Goal: Understand process/instructions

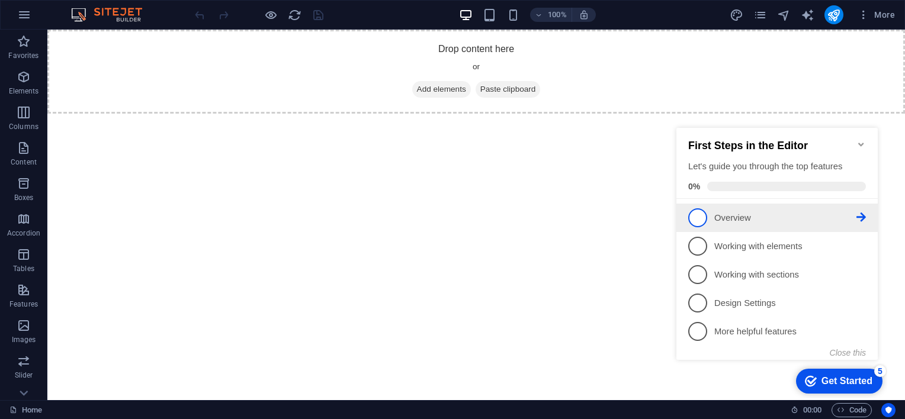
click at [711, 222] on link "1 Overview - incomplete" at bounding box center [777, 218] width 178 height 19
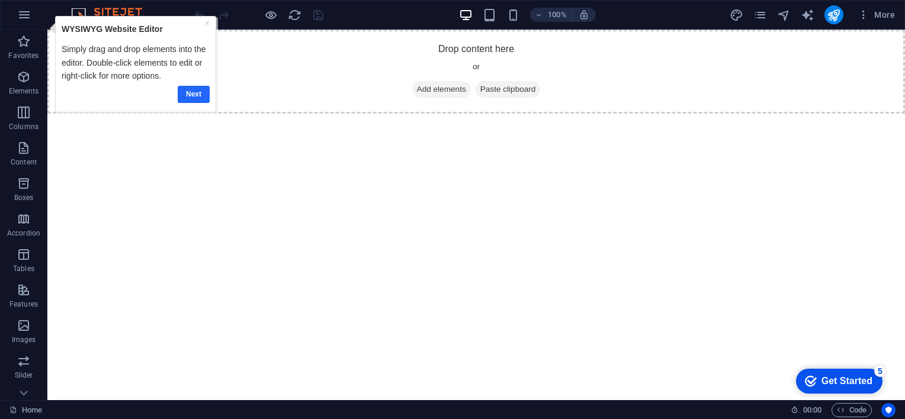
click at [195, 94] on link "Next" at bounding box center [194, 93] width 32 height 17
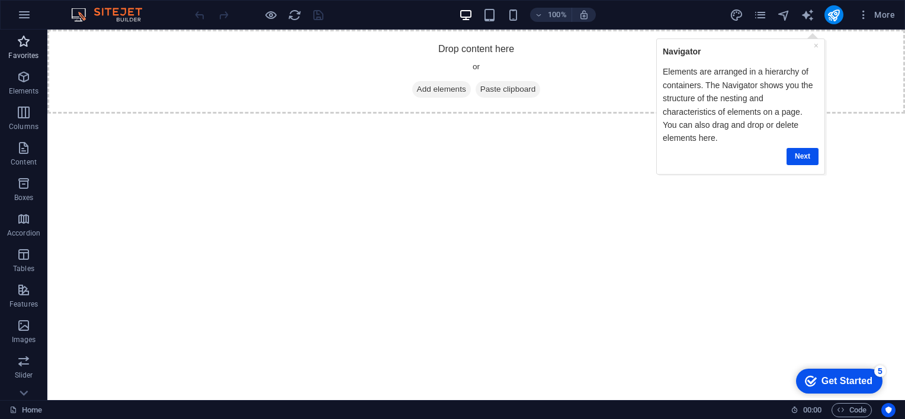
click at [29, 52] on p "Favorites" at bounding box center [23, 55] width 30 height 9
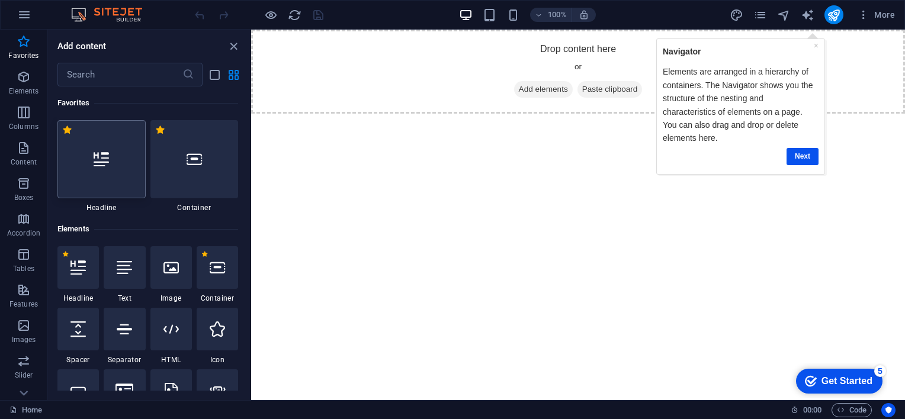
click at [104, 165] on icon at bounding box center [101, 159] width 15 height 15
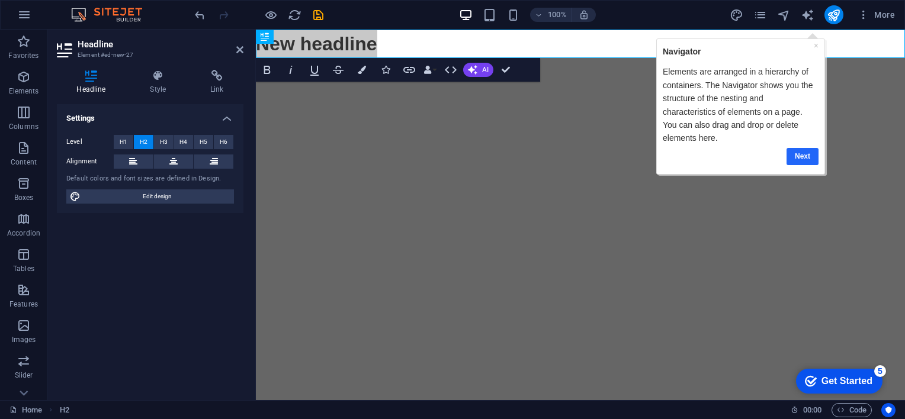
click at [798, 148] on link "Next" at bounding box center [802, 156] width 32 height 17
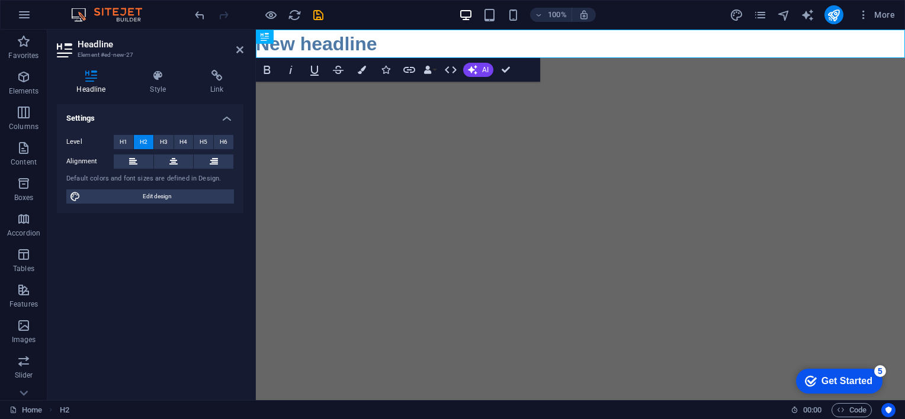
click at [589, 58] on html "Skip to main content New headline" at bounding box center [580, 44] width 649 height 28
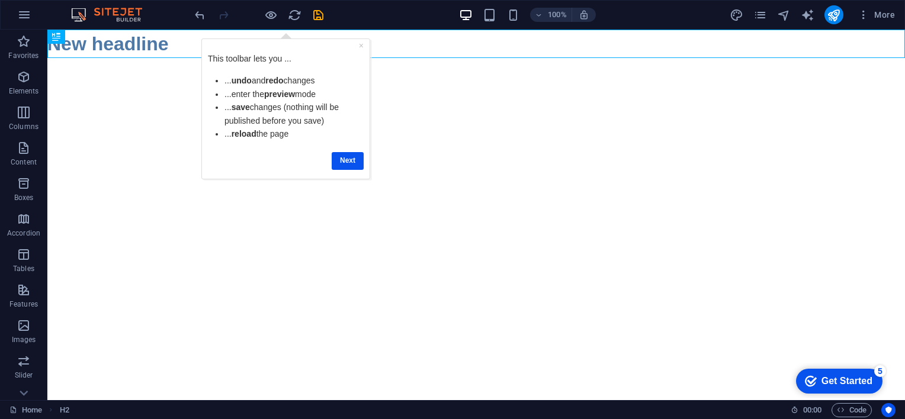
click at [171, 58] on html "Skip to main content New headline" at bounding box center [476, 44] width 858 height 28
click at [357, 166] on link "Next" at bounding box center [347, 160] width 32 height 17
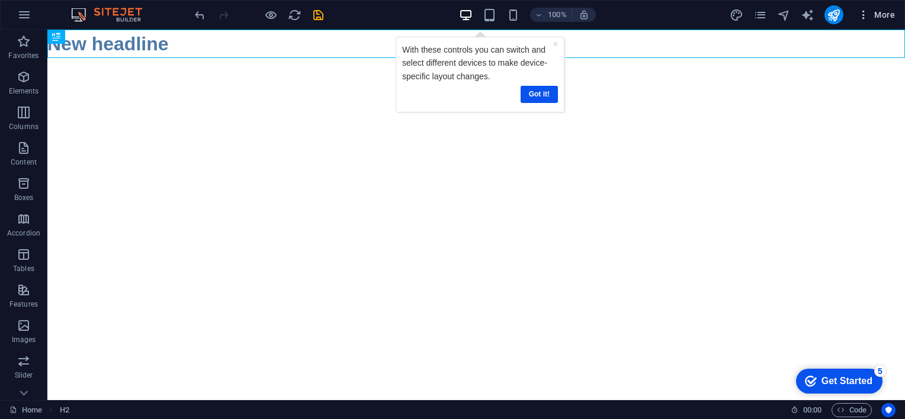
click at [870, 17] on span "More" at bounding box center [876, 15] width 37 height 12
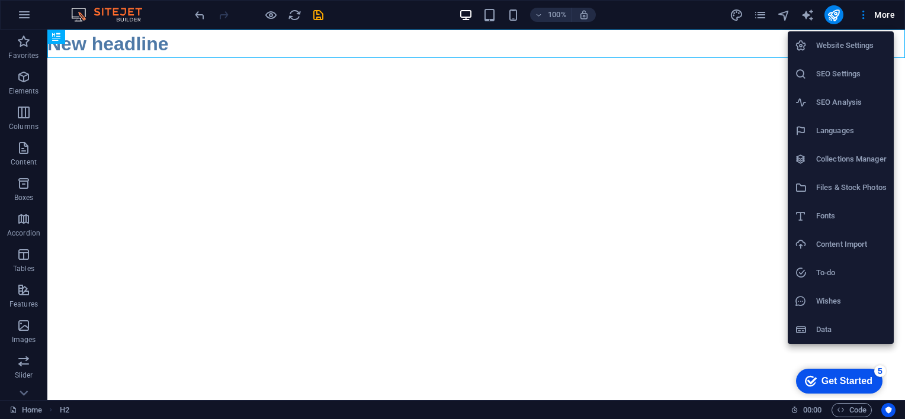
click at [316, 235] on div at bounding box center [452, 209] width 905 height 419
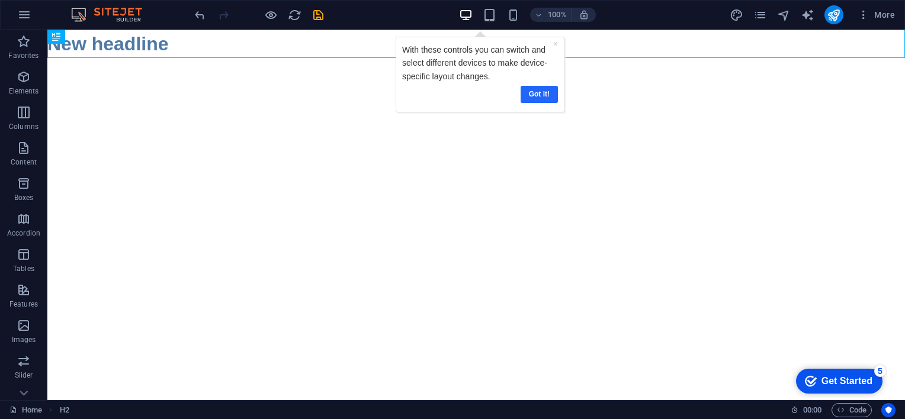
drag, startPoint x: 544, startPoint y: 95, endPoint x: 752, endPoint y: 93, distance: 207.9
click at [544, 95] on link "Got it!" at bounding box center [539, 93] width 37 height 17
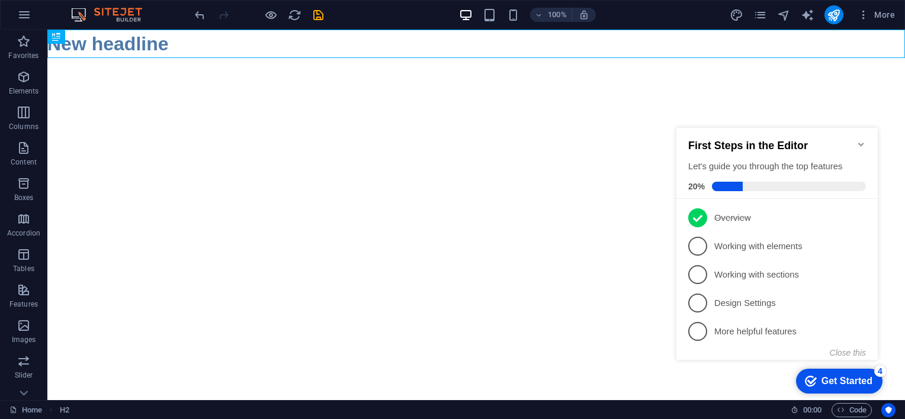
click at [441, 58] on html "Skip to main content New headline" at bounding box center [476, 44] width 858 height 28
click at [300, 18] on icon "reload" at bounding box center [295, 15] width 14 height 14
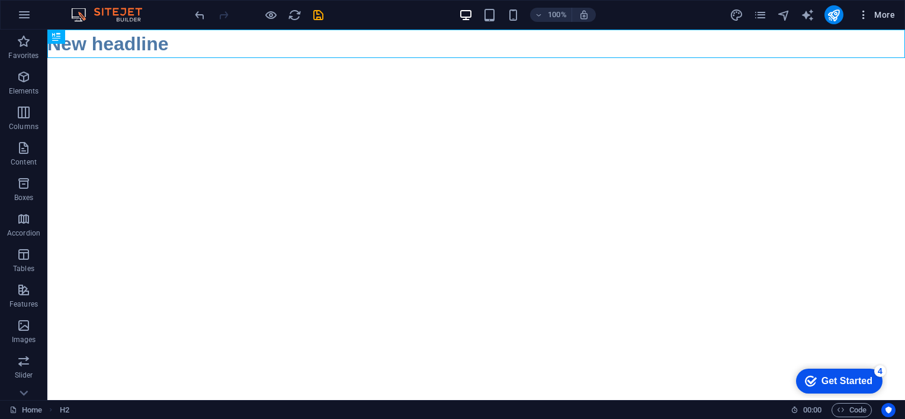
click at [858, 20] on icon "button" at bounding box center [864, 15] width 12 height 12
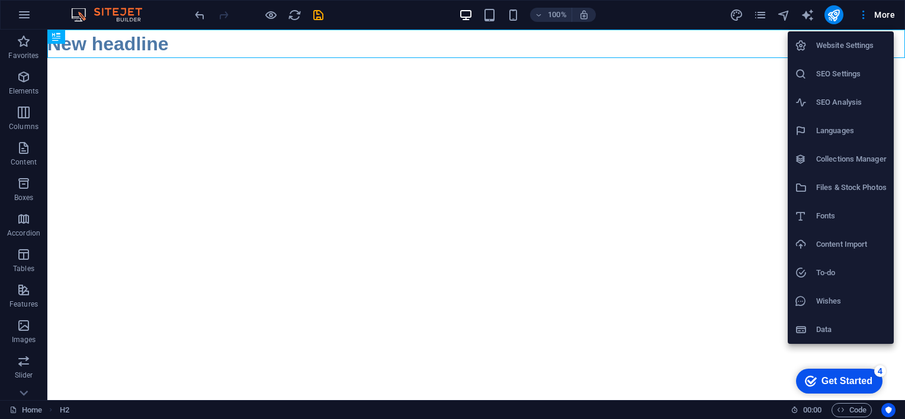
click at [894, 17] on div at bounding box center [452, 209] width 905 height 419
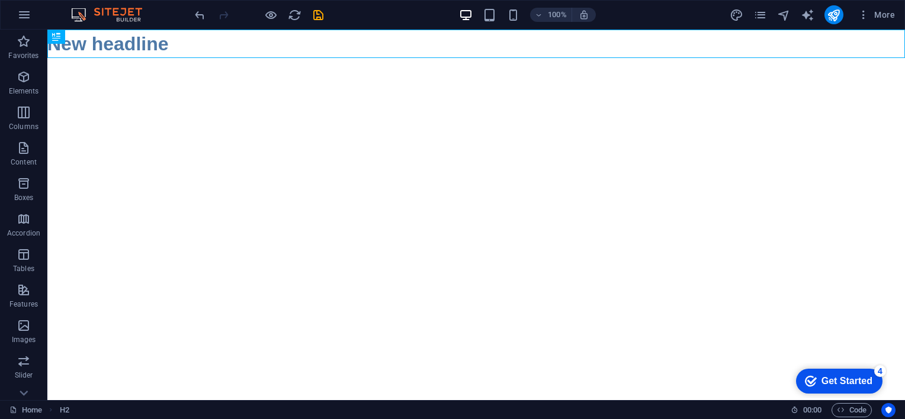
click at [886, 15] on span "More" at bounding box center [876, 15] width 37 height 12
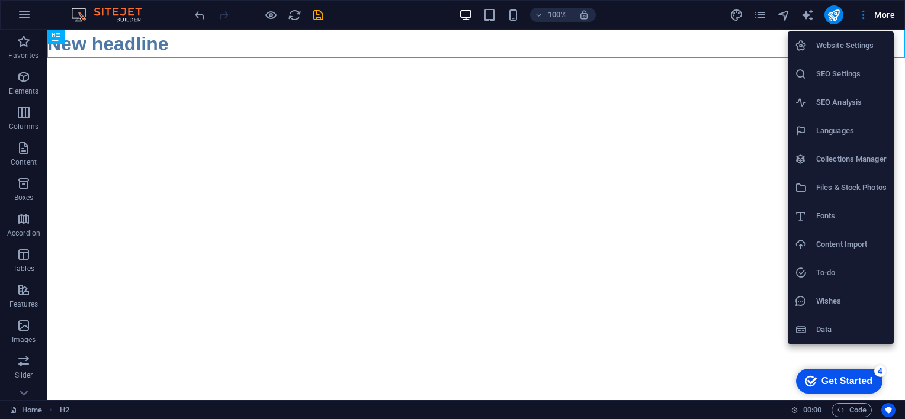
click at [28, 15] on div at bounding box center [452, 209] width 905 height 419
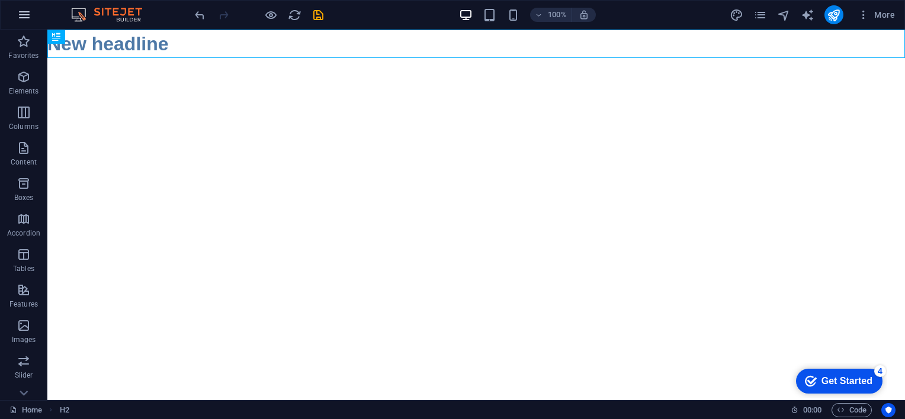
click at [25, 14] on icon "button" at bounding box center [24, 15] width 14 height 14
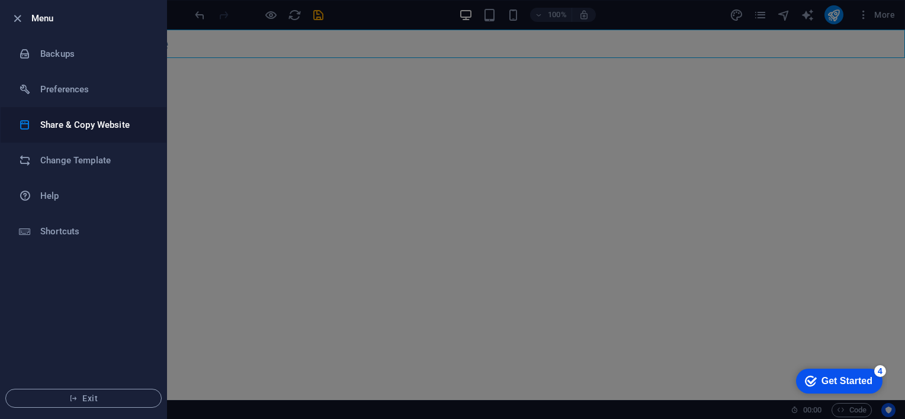
click at [94, 123] on h6 "Share & Copy Website" at bounding box center [95, 125] width 110 height 14
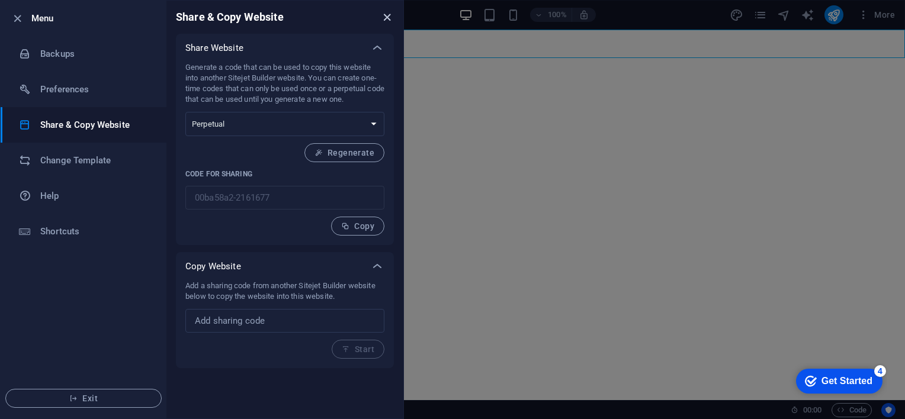
click at [386, 17] on icon "close" at bounding box center [387, 18] width 14 height 14
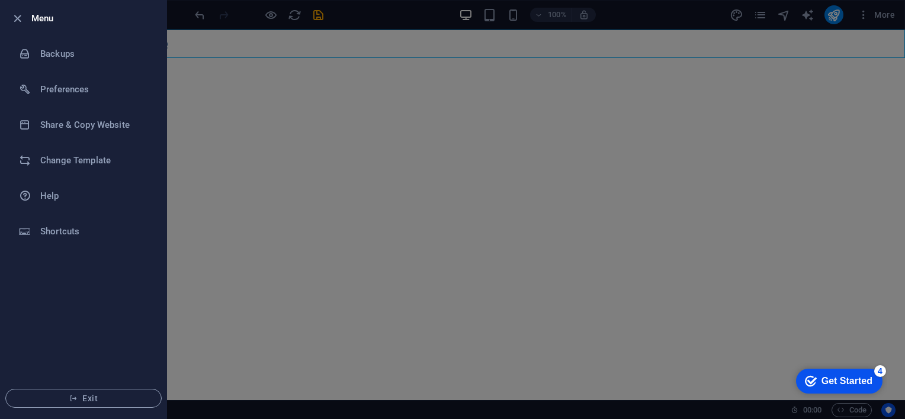
click at [315, 46] on div at bounding box center [452, 209] width 905 height 419
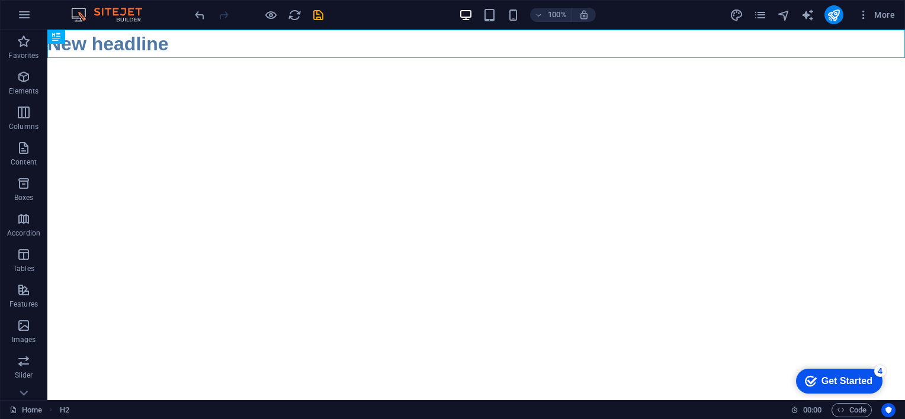
click at [315, 46] on div at bounding box center [452, 209] width 905 height 419
drag, startPoint x: 241, startPoint y: 49, endPoint x: 89, endPoint y: 45, distance: 151.7
click at [102, 15] on img at bounding box center [112, 15] width 89 height 14
click at [38, 412] on link "Home" at bounding box center [25, 410] width 33 height 14
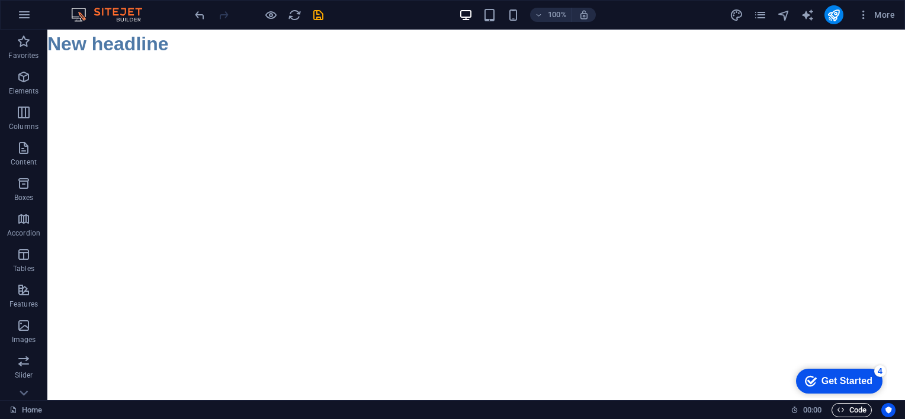
click at [846, 411] on span "Code" at bounding box center [852, 410] width 30 height 14
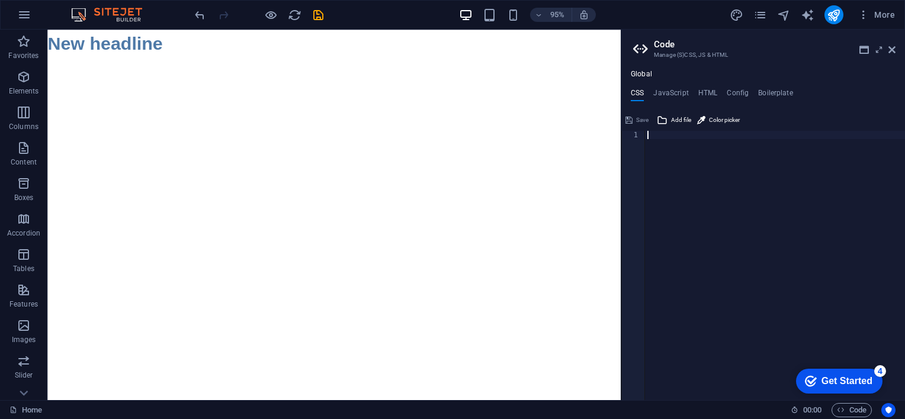
click at [887, 52] on header "Code Manage (S)CSS, JS & HTML" at bounding box center [764, 45] width 262 height 31
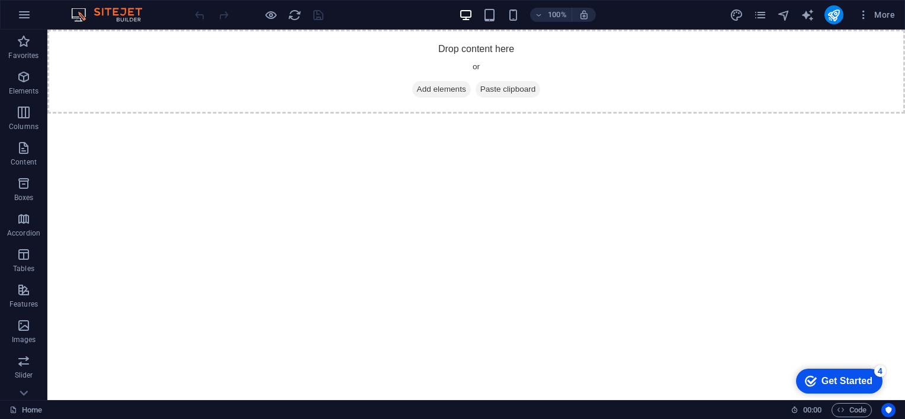
click at [142, 21] on div "100% More" at bounding box center [453, 15] width 904 height 28
click at [296, 17] on icon "reload" at bounding box center [295, 15] width 14 height 14
